Goal: Find specific page/section: Find specific page/section

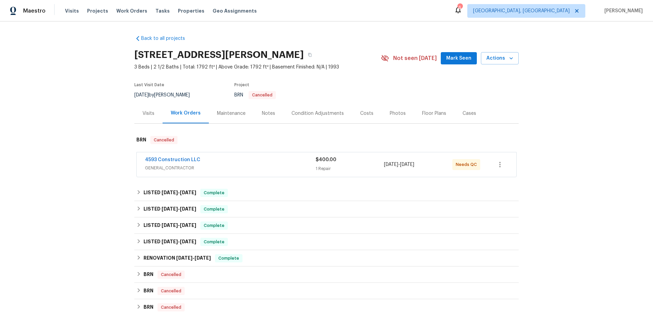
click at [143, 115] on div "Visits" at bounding box center [149, 113] width 12 height 7
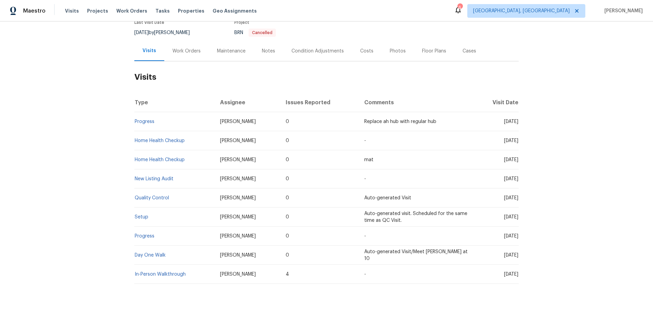
scroll to position [76, 0]
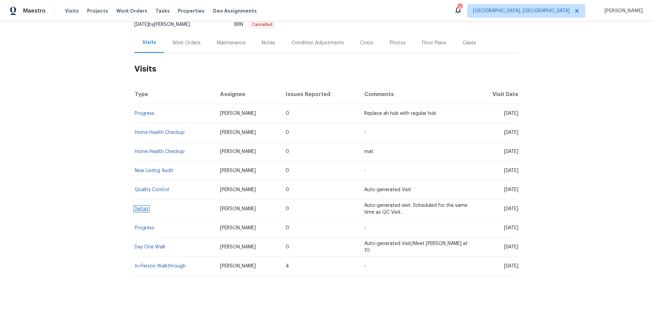
click at [141, 206] on link "Setup" at bounding box center [142, 208] width 14 height 5
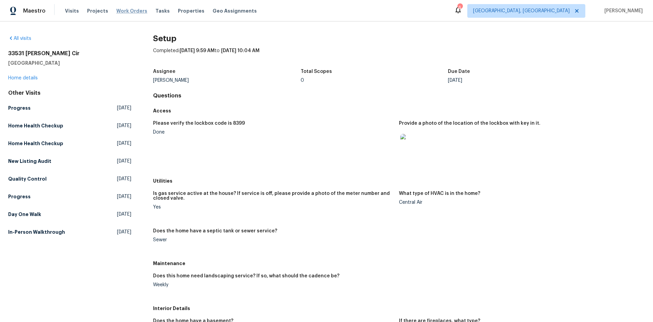
click at [129, 10] on span "Work Orders" at bounding box center [131, 10] width 31 height 7
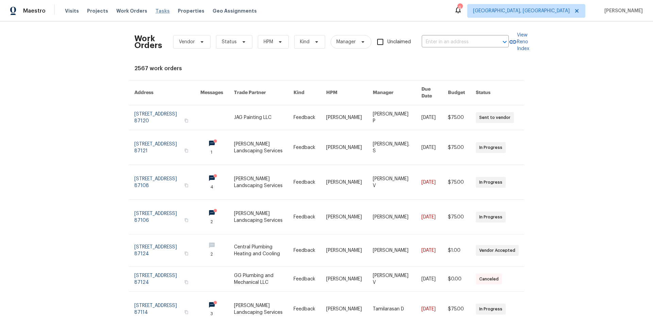
click at [158, 12] on span "Tasks" at bounding box center [163, 11] width 14 height 5
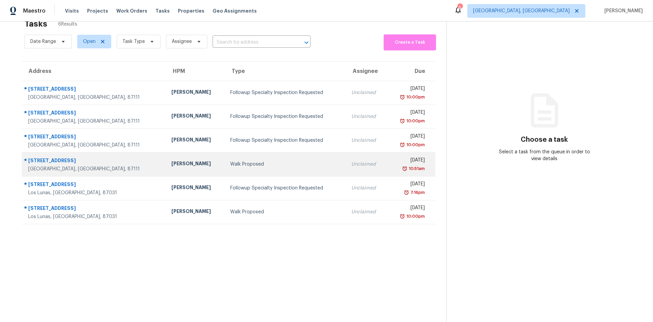
scroll to position [27, 0]
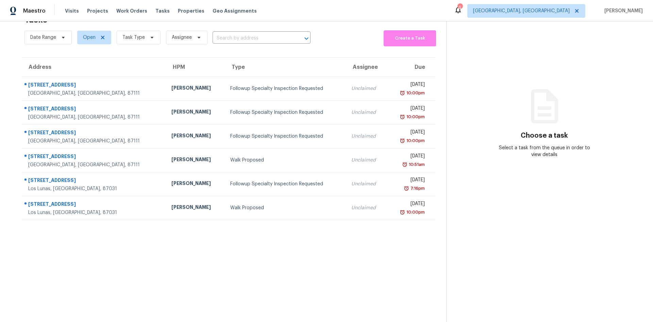
drag, startPoint x: 177, startPoint y: 11, endPoint x: 174, endPoint y: 14, distance: 4.3
click at [178, 11] on span "Properties" at bounding box center [191, 10] width 27 height 7
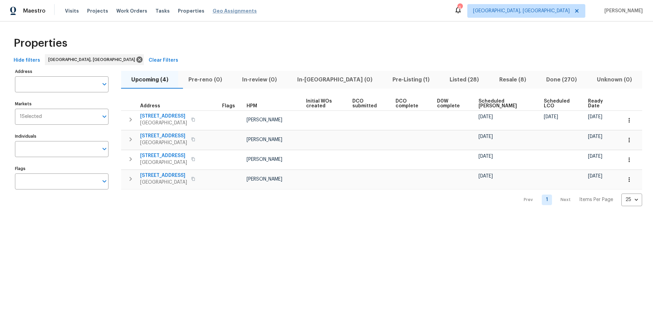
click at [217, 11] on span "Geo Assignments" at bounding box center [235, 10] width 44 height 7
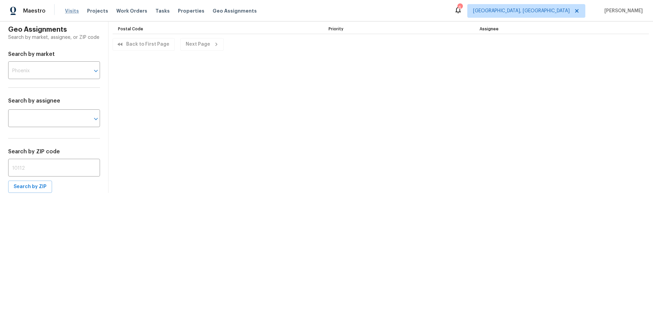
click at [67, 13] on span "Visits" at bounding box center [72, 10] width 14 height 7
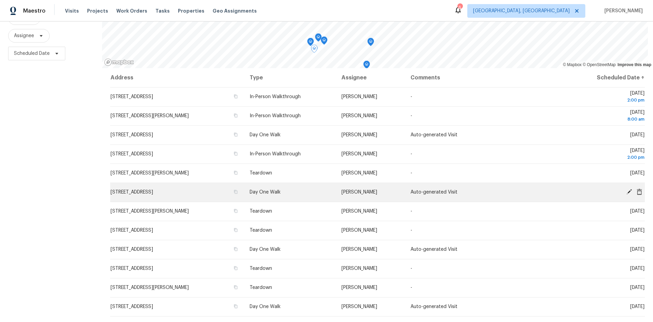
scroll to position [85, 0]
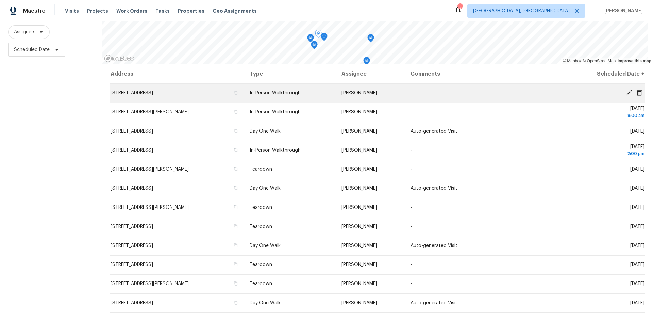
click at [287, 91] on td "In-Person Walkthrough" at bounding box center [290, 92] width 92 height 19
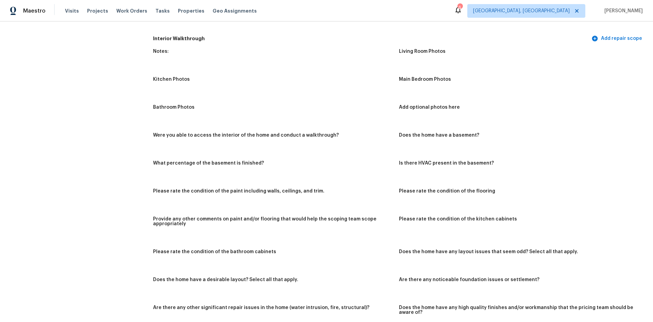
scroll to position [545, 0]
